Goal: Information Seeking & Learning: Learn about a topic

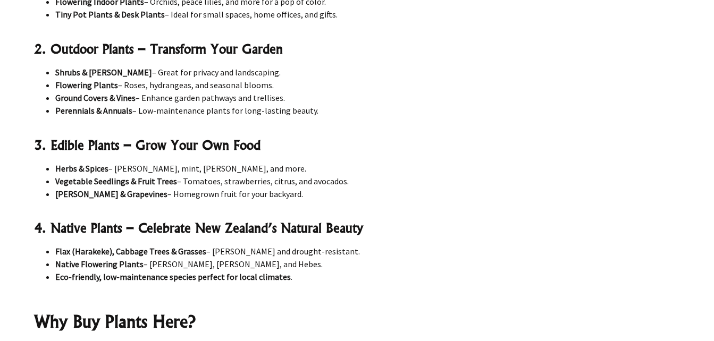
scroll to position [797, 0]
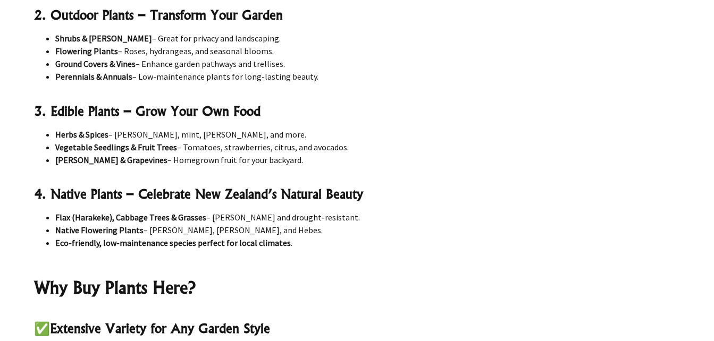
click at [70, 113] on strong "3. Edible Plants – Grow Your Own Food" at bounding box center [147, 111] width 226 height 16
drag, startPoint x: 70, startPoint y: 113, endPoint x: 37, endPoint y: 107, distance: 33.4
click at [37, 107] on strong "3. Edible Plants – Grow Your Own Food" at bounding box center [147, 111] width 226 height 16
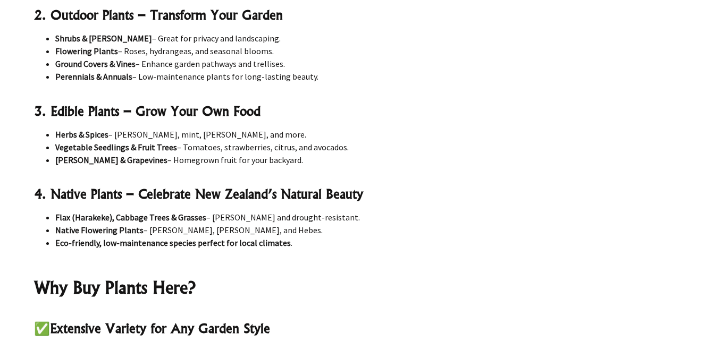
click at [55, 149] on li "Vegetable Seedlings & Fruit Trees – Tomatoes, strawberries, citrus, and avocado…" at bounding box center [367, 147] width 625 height 13
click at [184, 147] on li "Vegetable Seedlings & Fruit Trees – Tomatoes, strawberries, citrus, and avocado…" at bounding box center [367, 147] width 625 height 13
drag, startPoint x: 184, startPoint y: 147, endPoint x: 193, endPoint y: 146, distance: 9.2
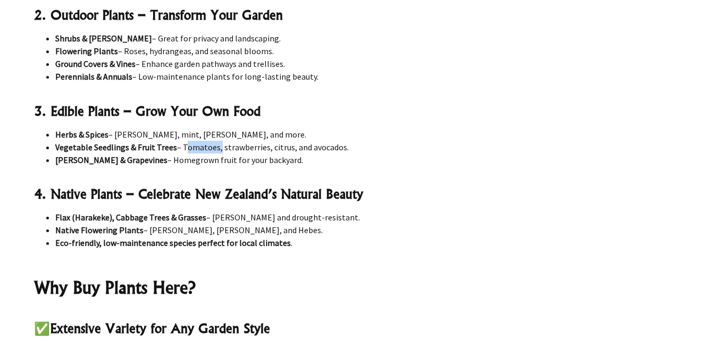
click at [193, 146] on li "Vegetable Seedlings & Fruit Trees – Tomatoes, strawberries, citrus, and avocado…" at bounding box center [367, 147] width 625 height 13
click at [55, 147] on li "Vegetable Seedlings & Fruit Trees – Tomatoes, strawberries, citrus, and avocado…" at bounding box center [367, 147] width 625 height 13
